Goal: Information Seeking & Learning: Understand process/instructions

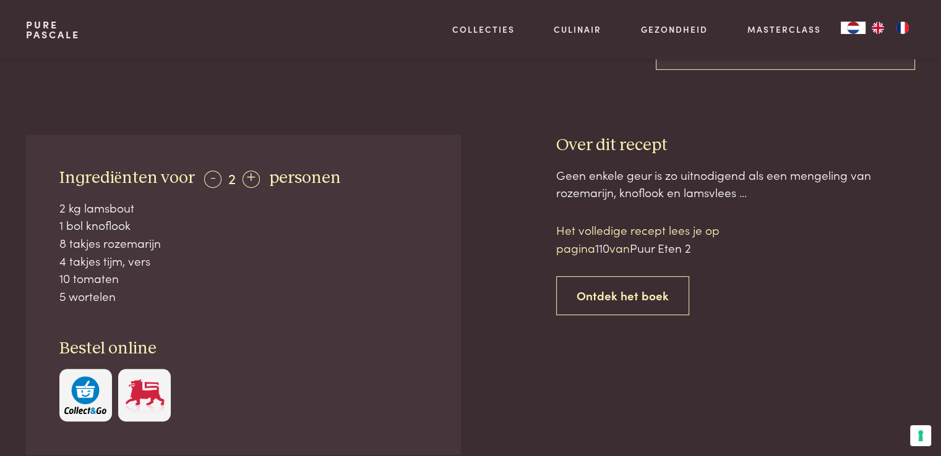
scroll to position [427, 0]
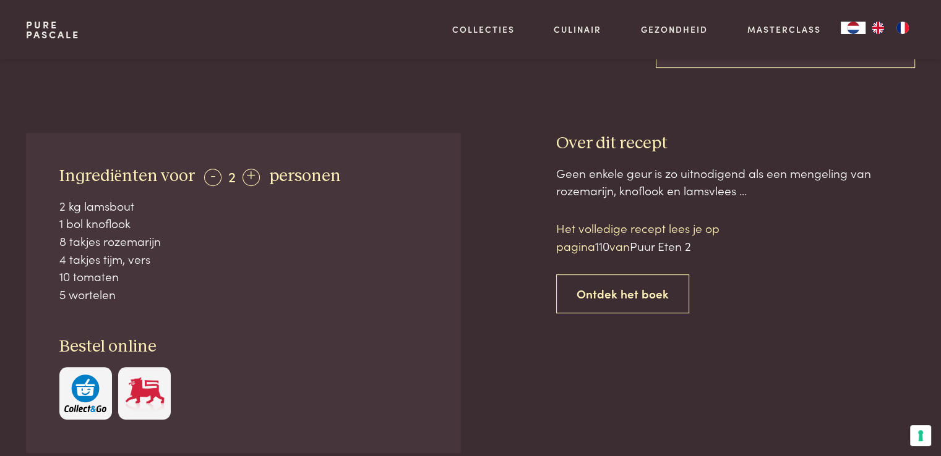
click at [372, 268] on div "10 tomaten" at bounding box center [243, 277] width 369 height 18
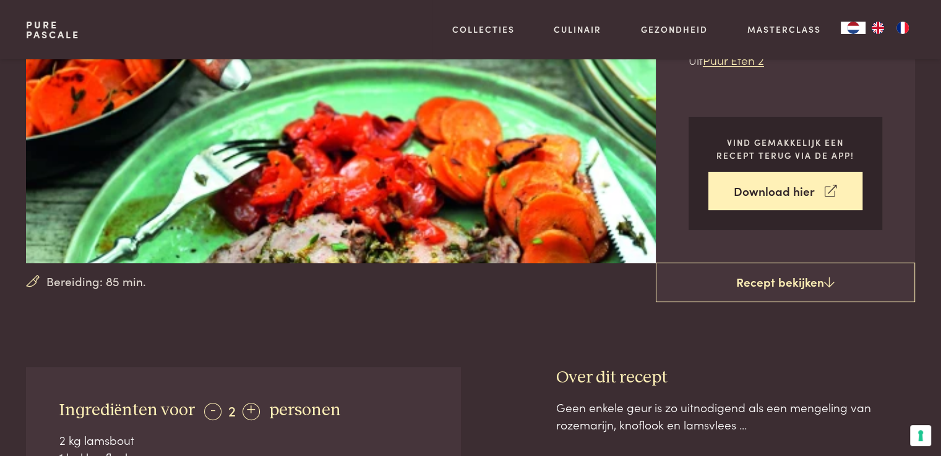
scroll to position [192, 0]
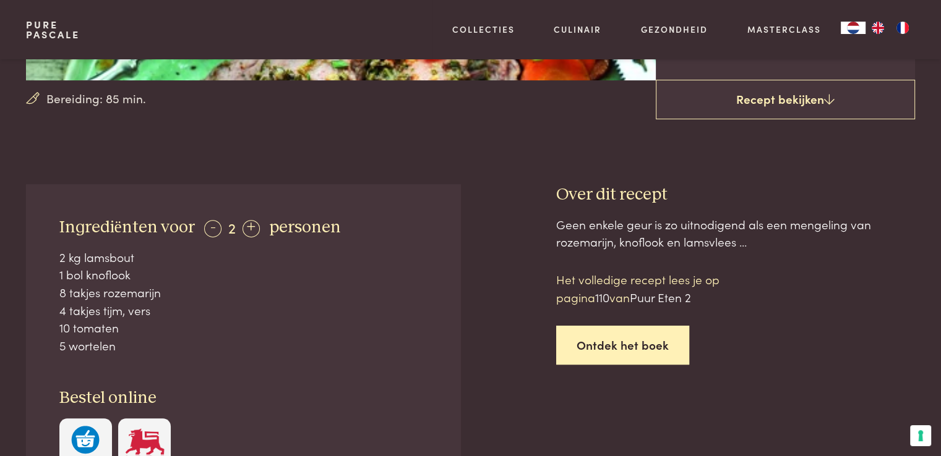
scroll to position [370, 0]
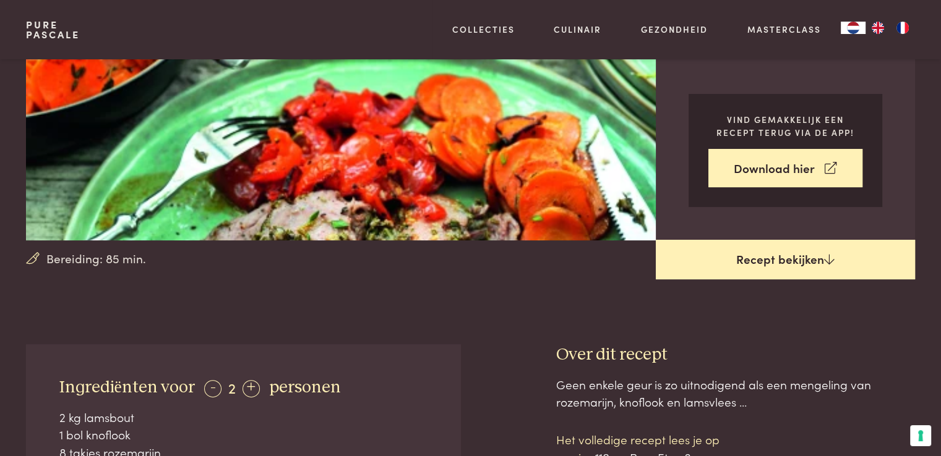
click at [781, 255] on link "Recept bekijken" at bounding box center [784, 260] width 259 height 40
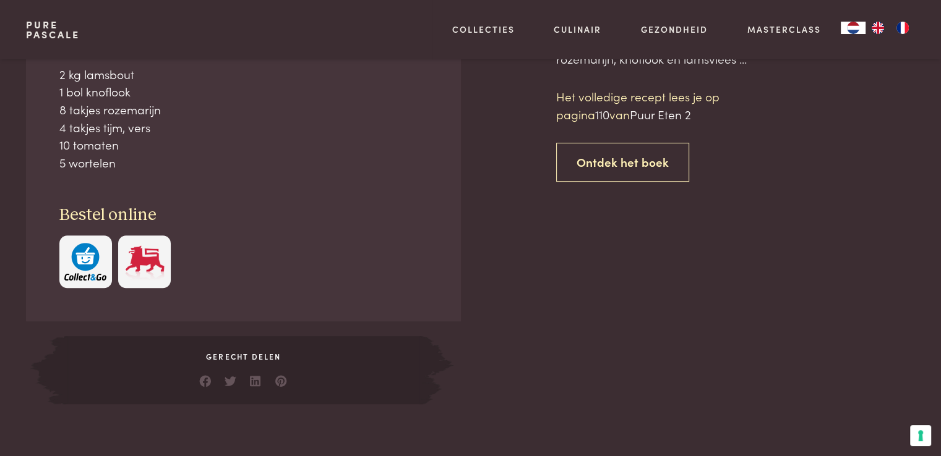
scroll to position [560, 0]
